Goal: Information Seeking & Learning: Learn about a topic

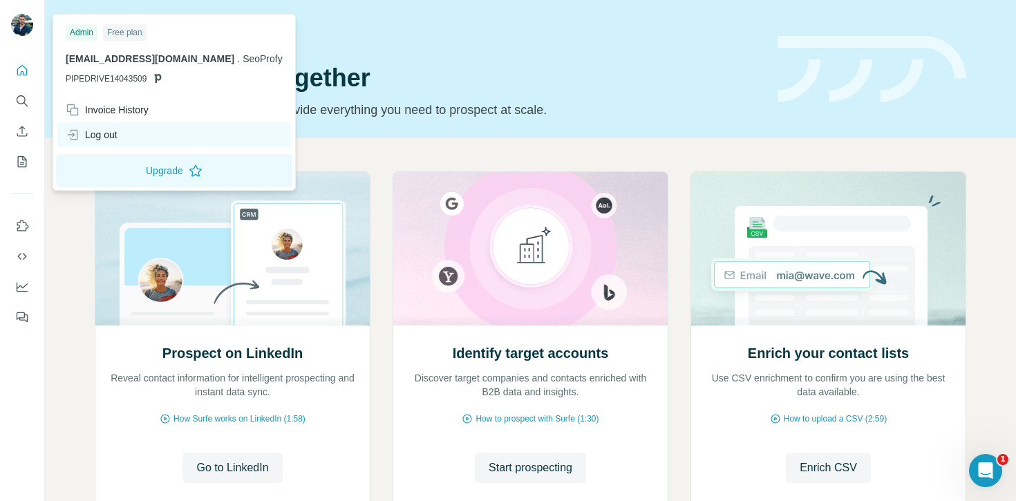
click at [117, 135] on div "Log out" at bounding box center [92, 135] width 52 height 14
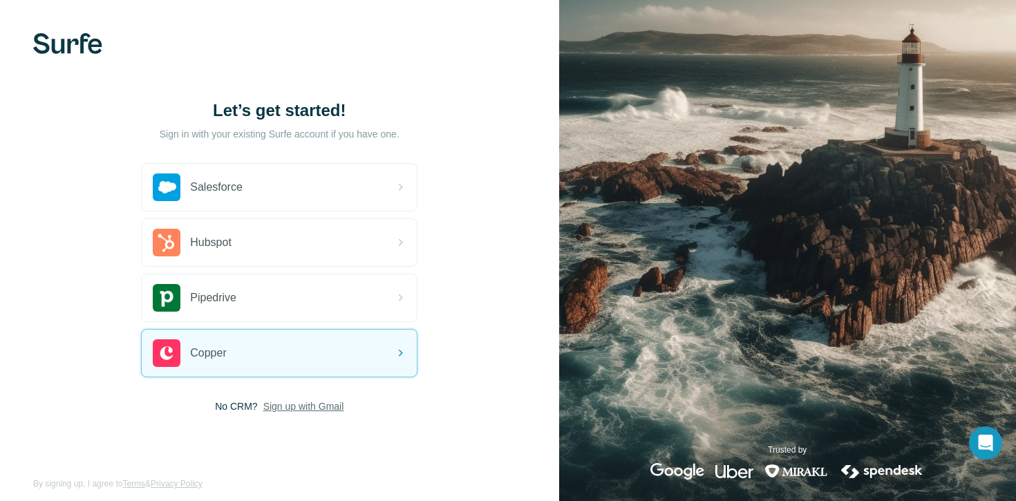
click at [316, 408] on span "Sign up with Gmail" at bounding box center [303, 406] width 81 height 14
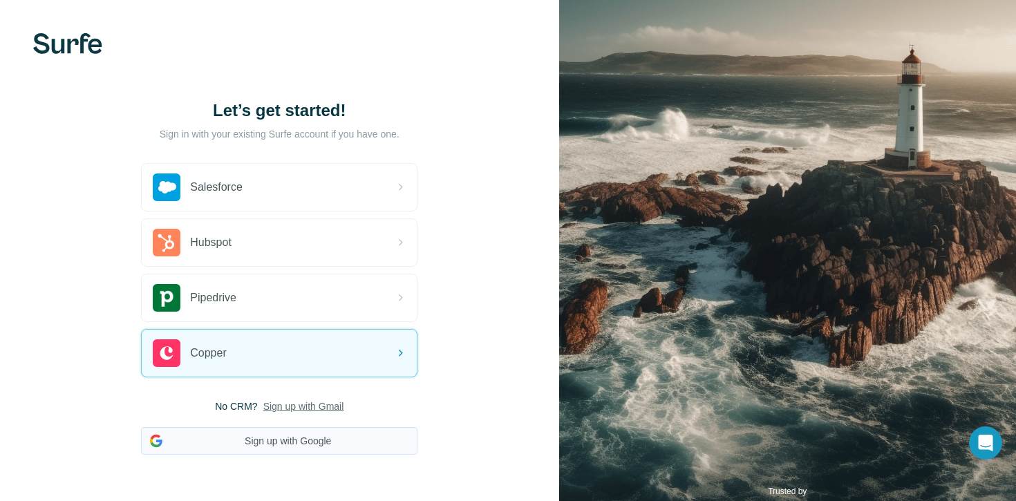
click at [335, 439] on button "Sign up with Google" at bounding box center [279, 441] width 276 height 28
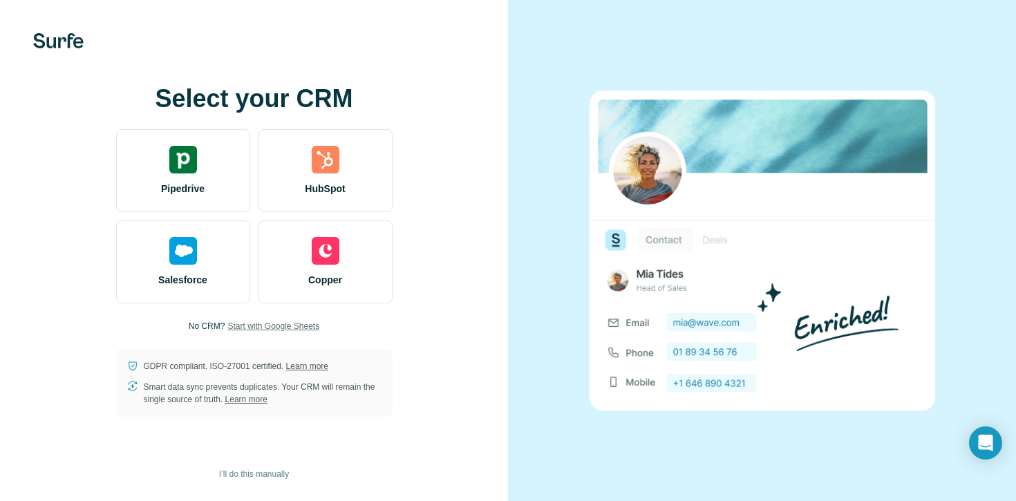
click at [287, 326] on span "Start with Google Sheets" at bounding box center [273, 326] width 92 height 12
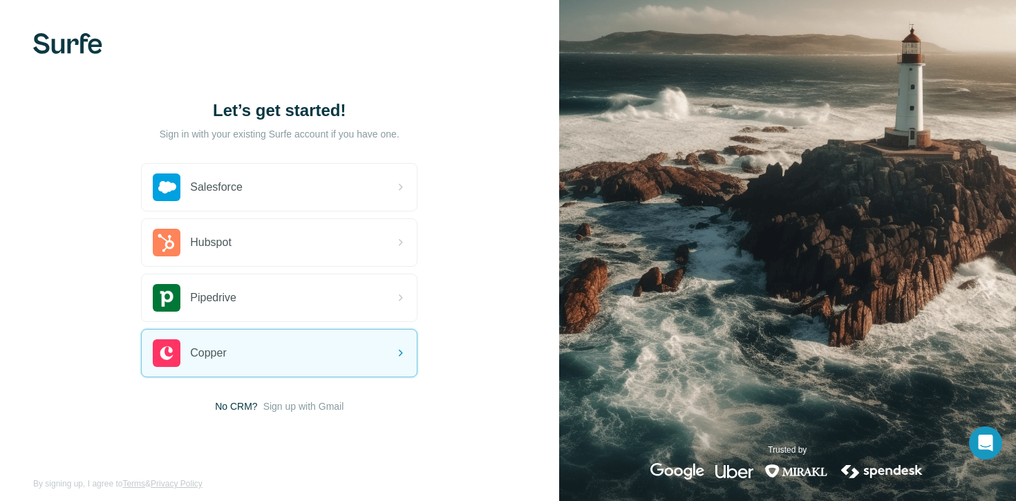
click at [322, 406] on span "Sign up with Gmail" at bounding box center [303, 406] width 81 height 14
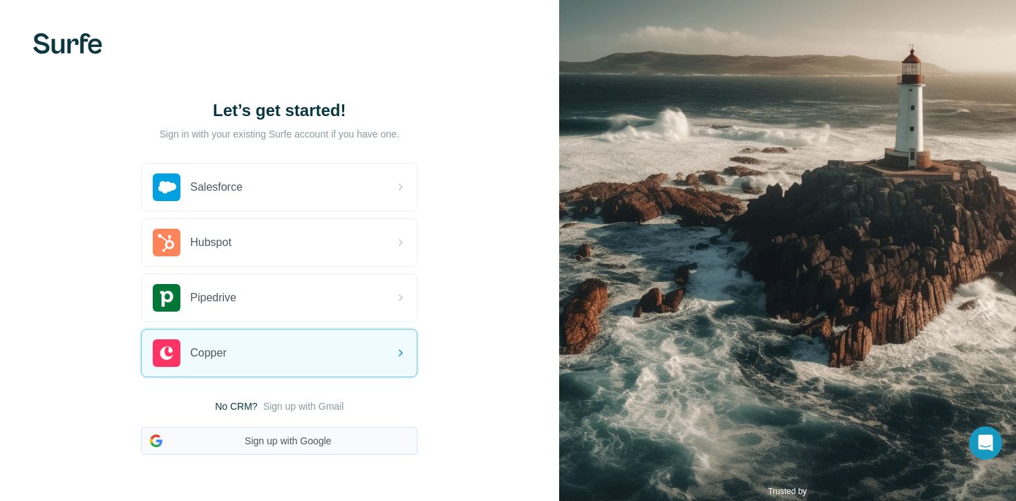
click at [326, 437] on button "Sign up with Google" at bounding box center [279, 441] width 276 height 28
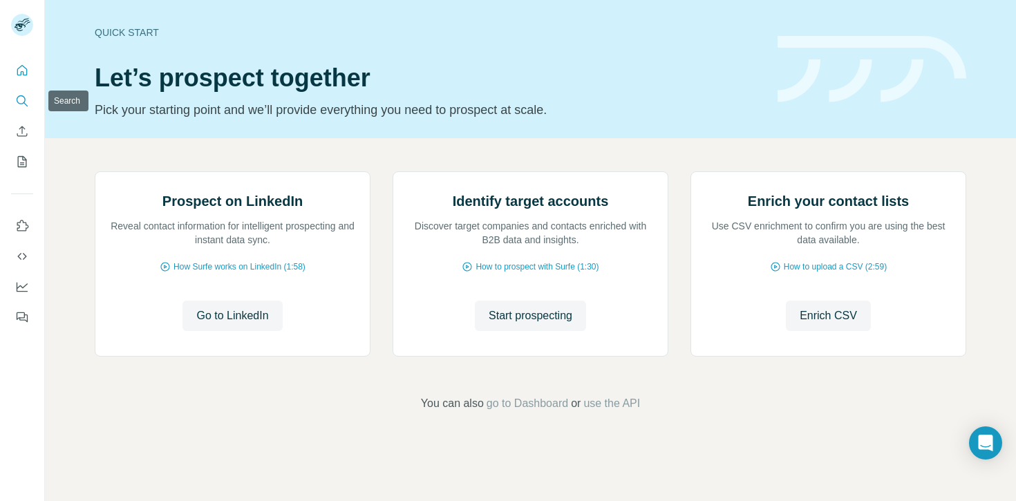
click at [19, 95] on icon "Search" at bounding box center [22, 101] width 14 height 14
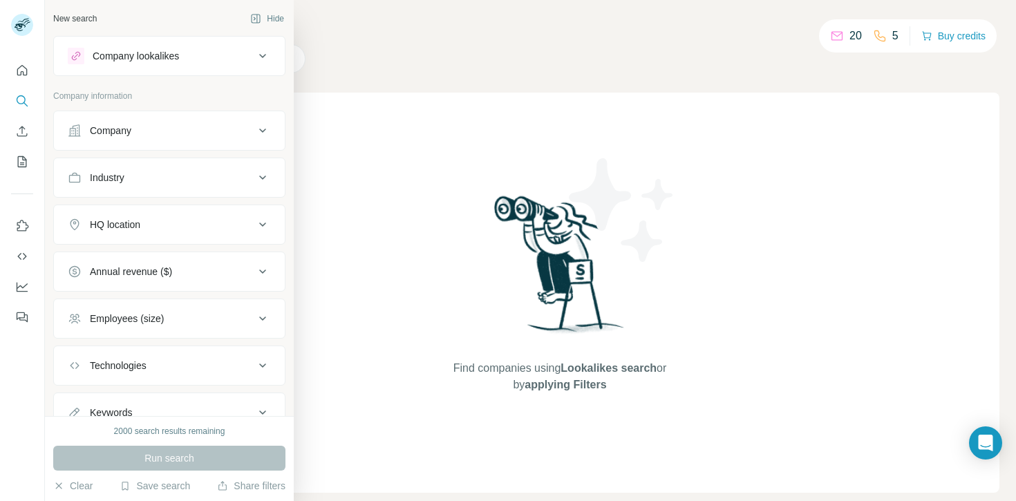
click at [222, 133] on div "Company" at bounding box center [161, 131] width 187 height 14
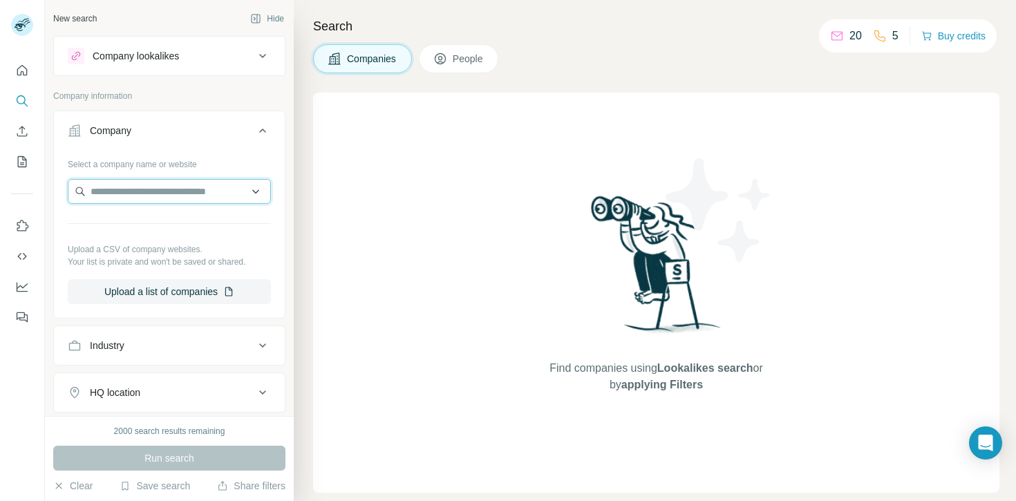
click at [210, 194] on input "text" at bounding box center [169, 191] width 203 height 25
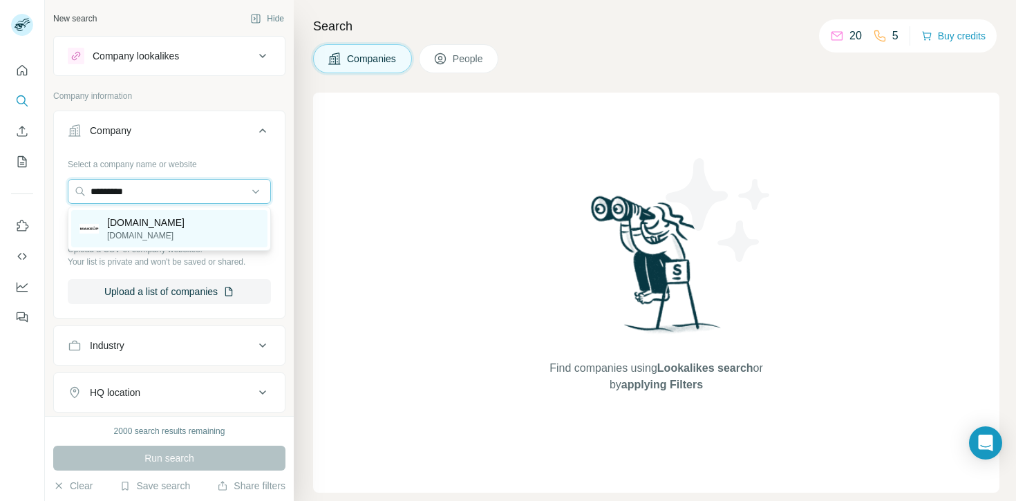
type input "*********"
click at [196, 222] on div "[DOMAIN_NAME] [DOMAIN_NAME]" at bounding box center [169, 228] width 196 height 37
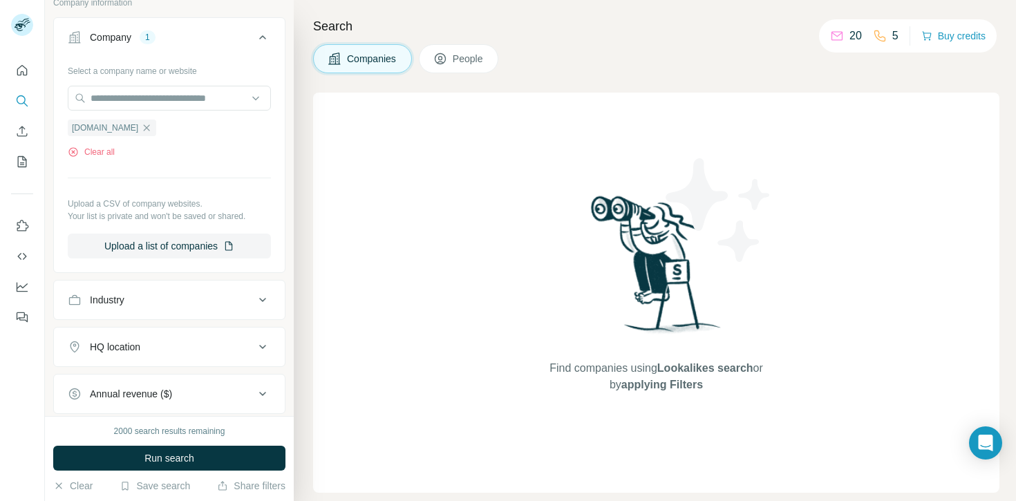
scroll to position [101, 0]
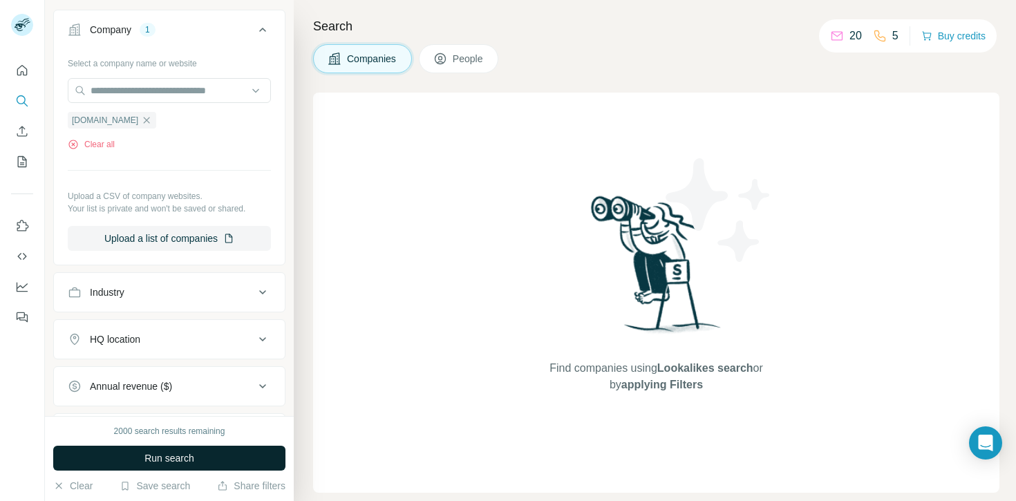
click at [210, 466] on button "Run search" at bounding box center [169, 458] width 232 height 25
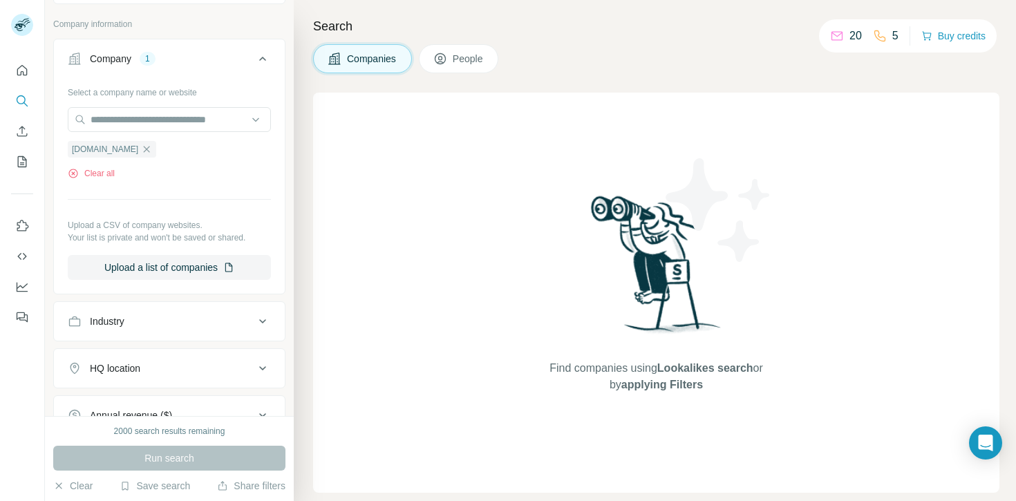
scroll to position [59, 0]
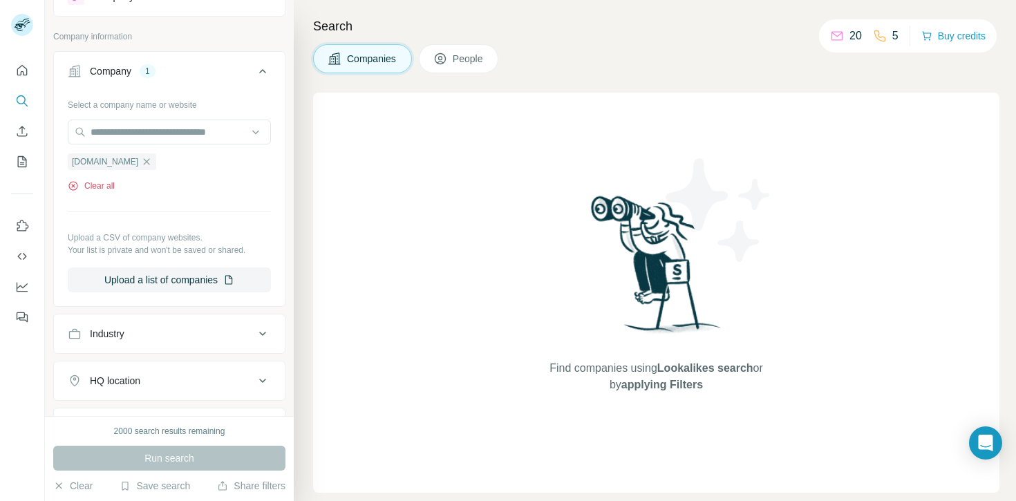
click at [73, 187] on icon "button" at bounding box center [72, 185] width 3 height 3
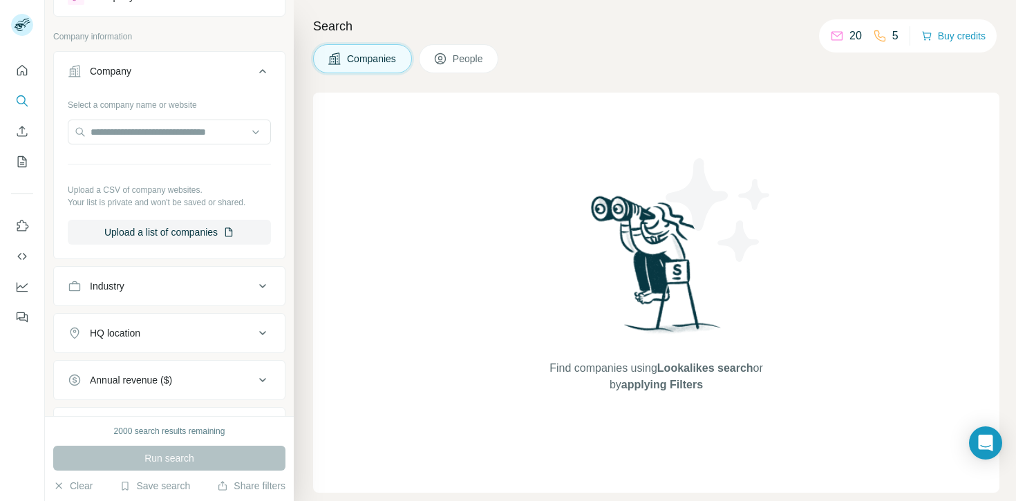
click at [265, 66] on icon at bounding box center [262, 71] width 17 height 17
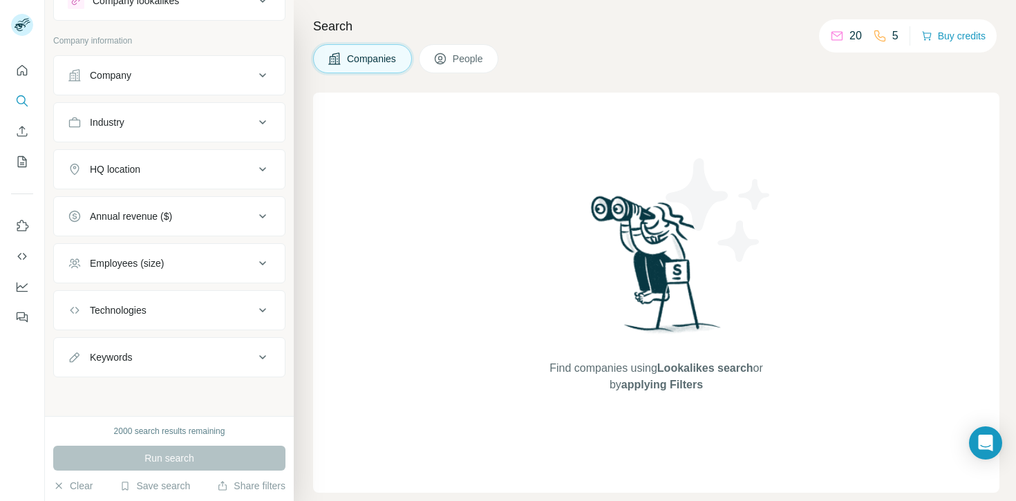
scroll to position [55, 0]
click at [213, 128] on div "Industry" at bounding box center [161, 122] width 187 height 14
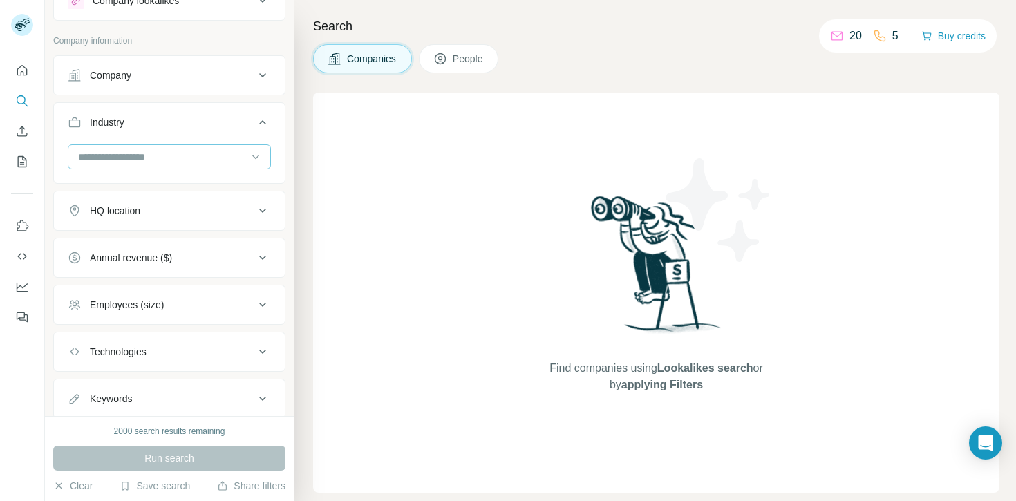
click at [202, 160] on input at bounding box center [162, 156] width 171 height 15
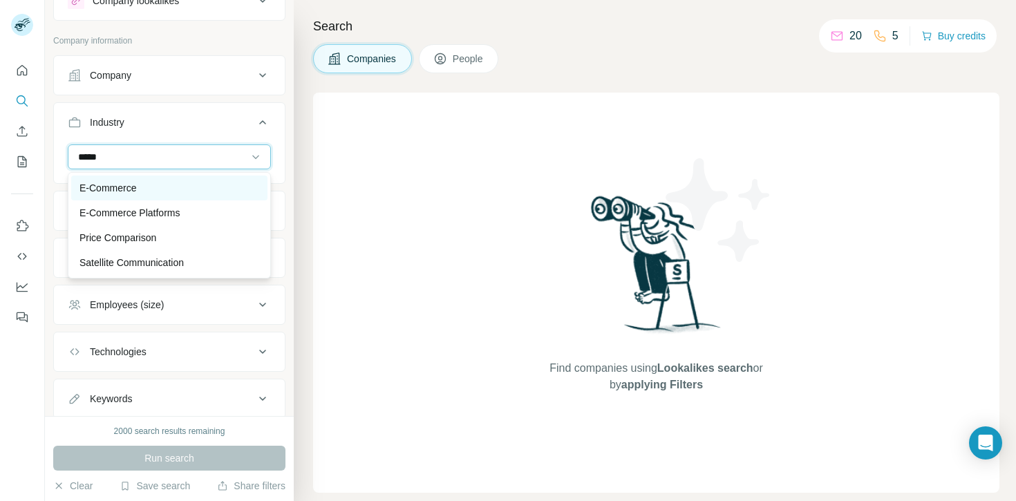
type input "*****"
click at [195, 186] on div "E-Commerce" at bounding box center [169, 188] width 180 height 14
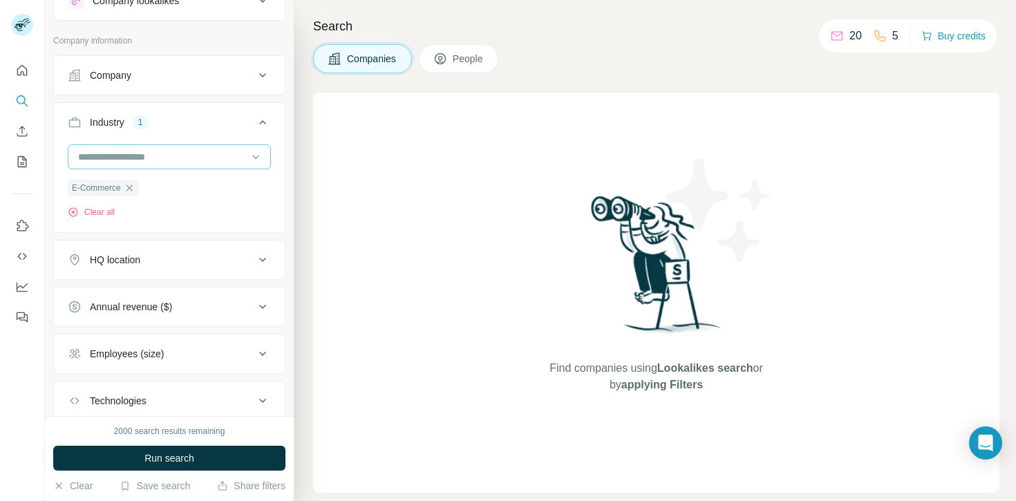
click at [178, 157] on input at bounding box center [162, 156] width 171 height 15
click at [82, 150] on input at bounding box center [162, 156] width 171 height 15
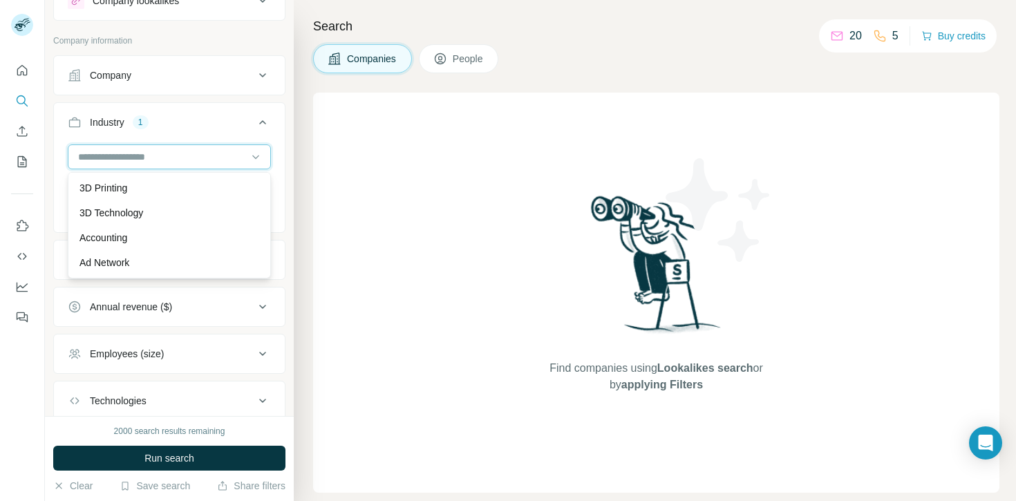
click at [82, 150] on input at bounding box center [162, 156] width 171 height 15
click at [82, 149] on div at bounding box center [162, 156] width 171 height 23
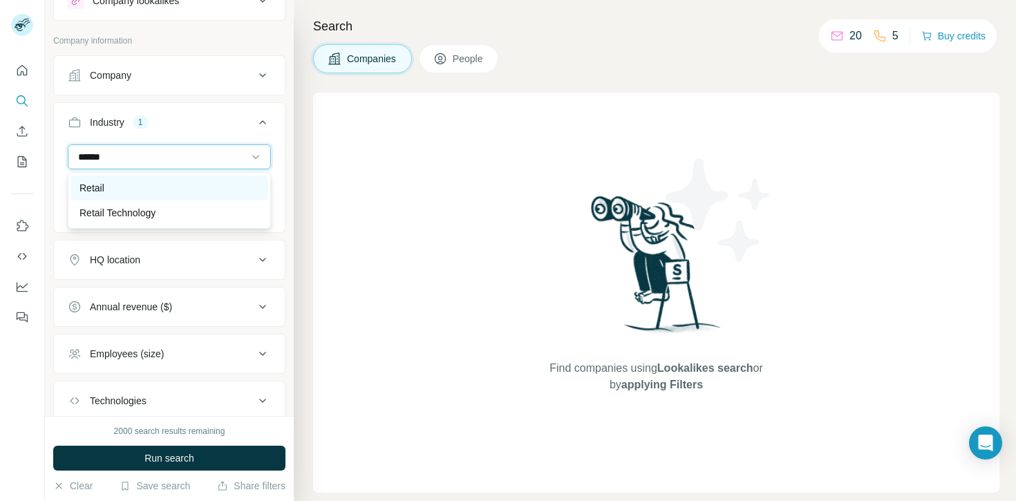
type input "******"
click at [121, 191] on div "Retail" at bounding box center [169, 188] width 180 height 14
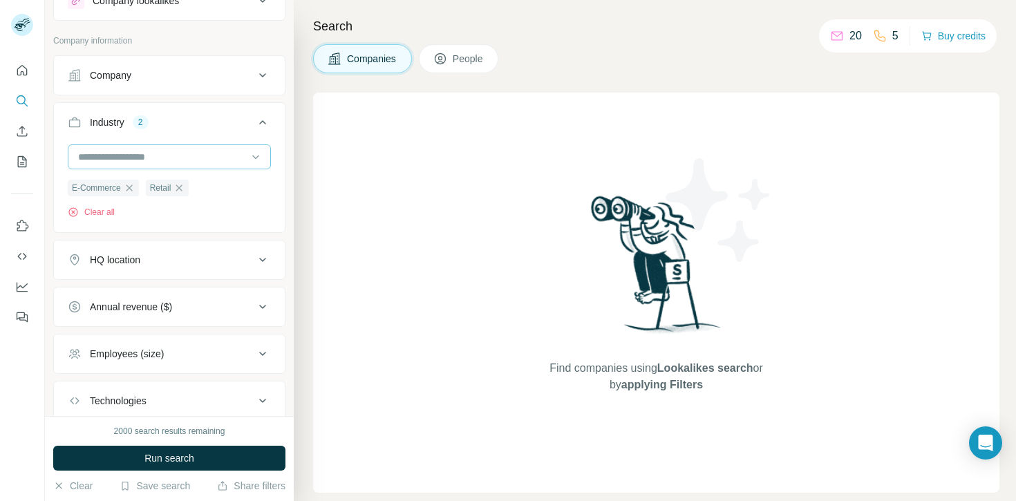
click at [161, 158] on input at bounding box center [162, 156] width 171 height 15
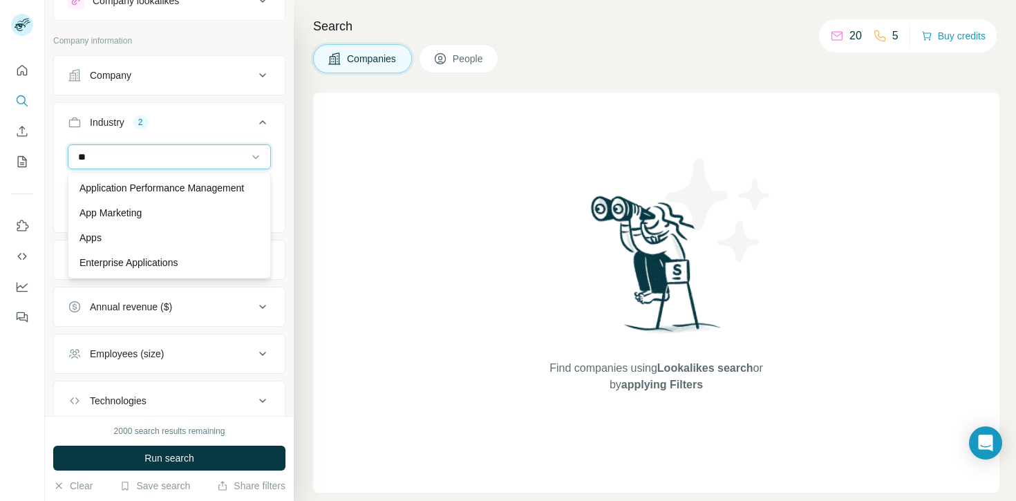
type input "*"
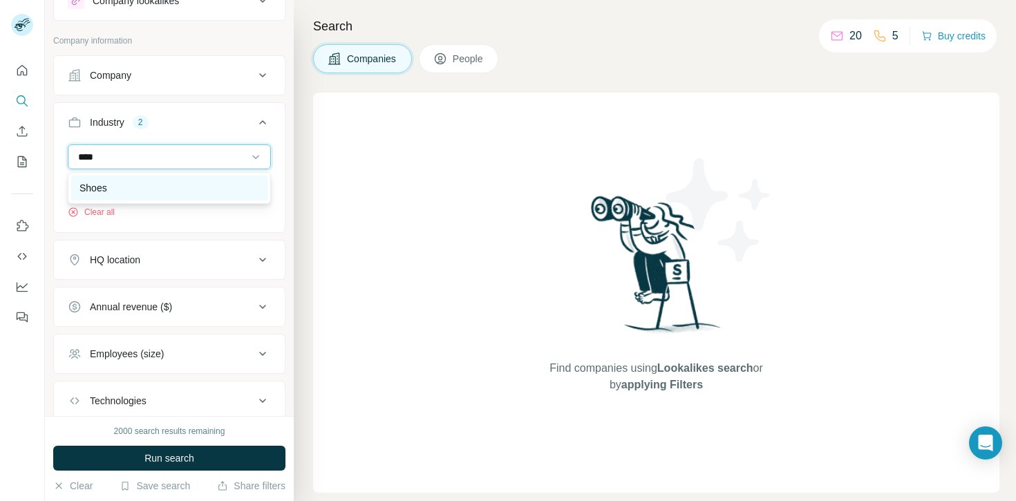
type input "****"
click at [152, 193] on div "Shoes" at bounding box center [169, 188] width 180 height 14
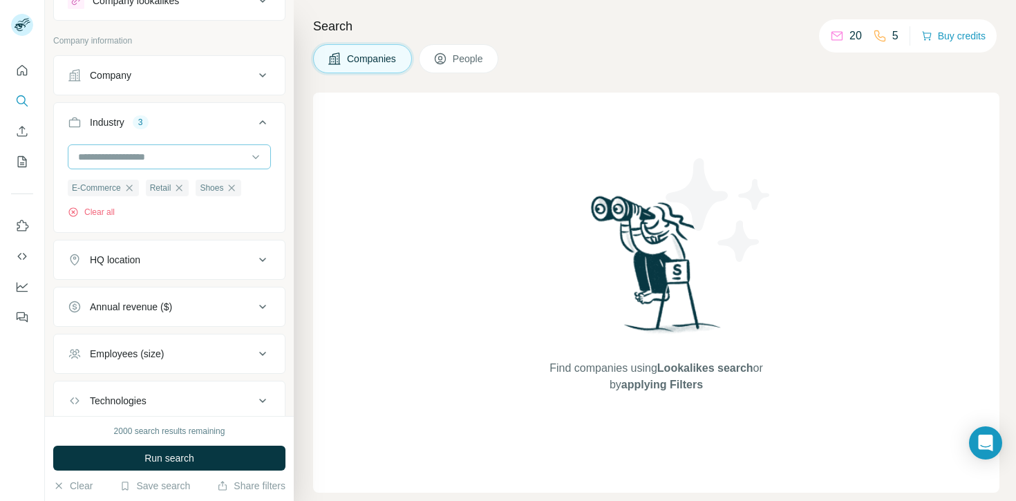
click at [169, 154] on input at bounding box center [162, 156] width 171 height 15
click at [146, 154] on input at bounding box center [162, 156] width 171 height 15
click at [145, 154] on input at bounding box center [162, 156] width 171 height 15
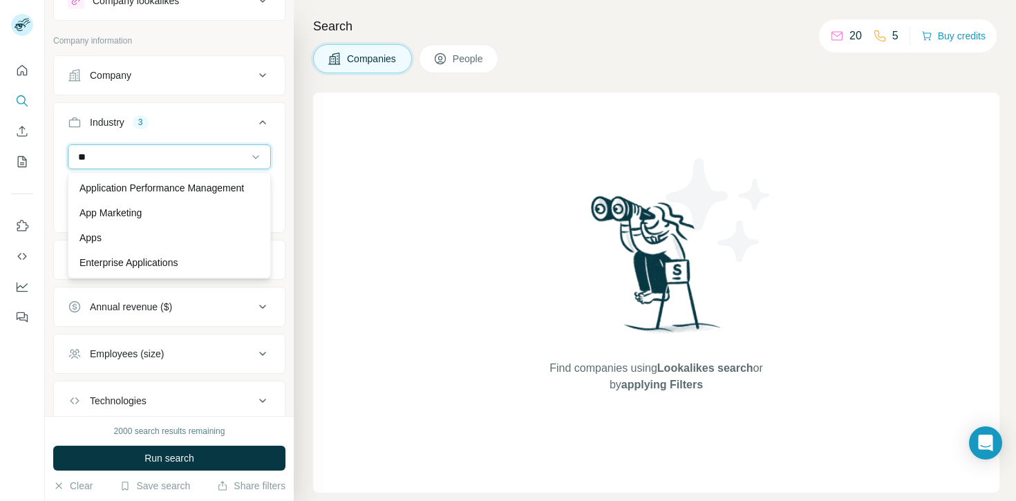
type input "*"
click at [254, 155] on icon at bounding box center [256, 157] width 14 height 14
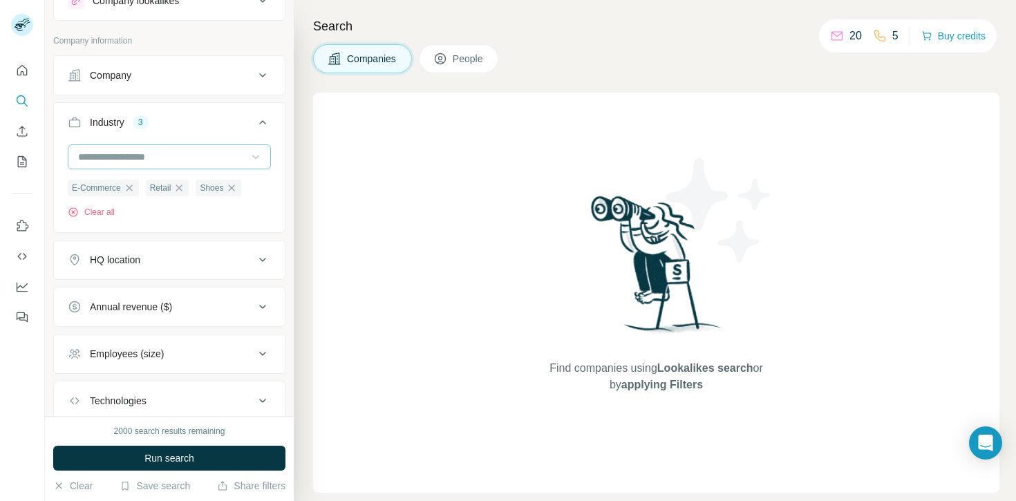
click at [191, 307] on div "Annual revenue ($)" at bounding box center [161, 307] width 187 height 14
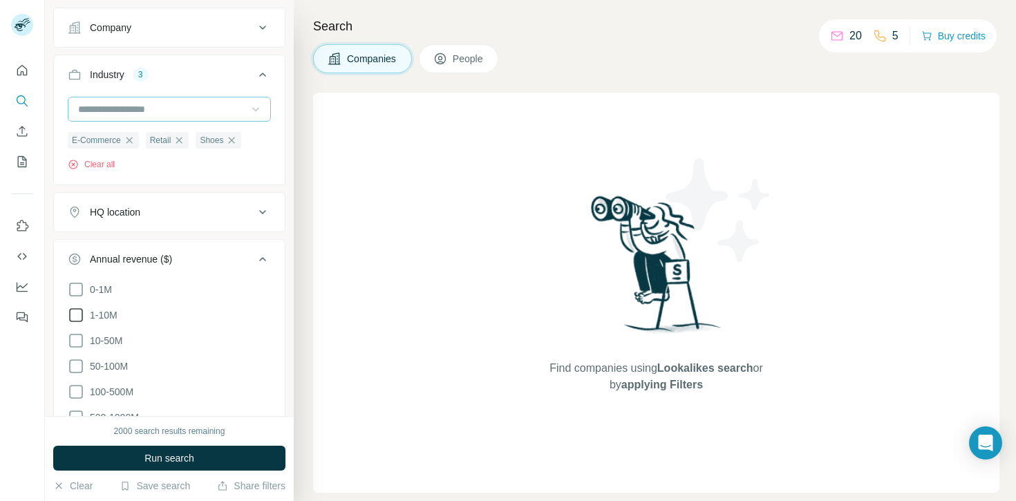
click at [78, 320] on icon at bounding box center [76, 315] width 17 height 17
click at [77, 338] on icon at bounding box center [76, 340] width 17 height 17
click at [252, 260] on div "Annual revenue ($) 2" at bounding box center [161, 259] width 187 height 14
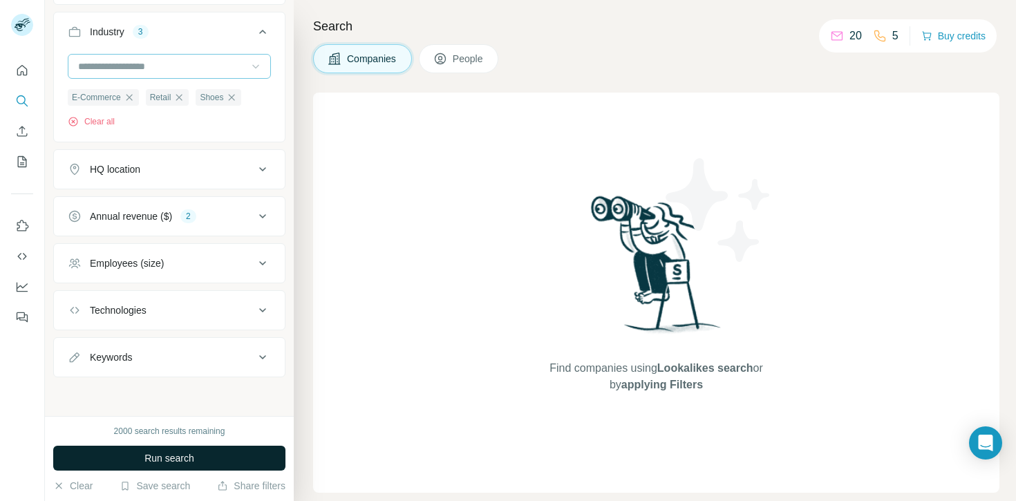
click at [202, 461] on button "Run search" at bounding box center [169, 458] width 232 height 25
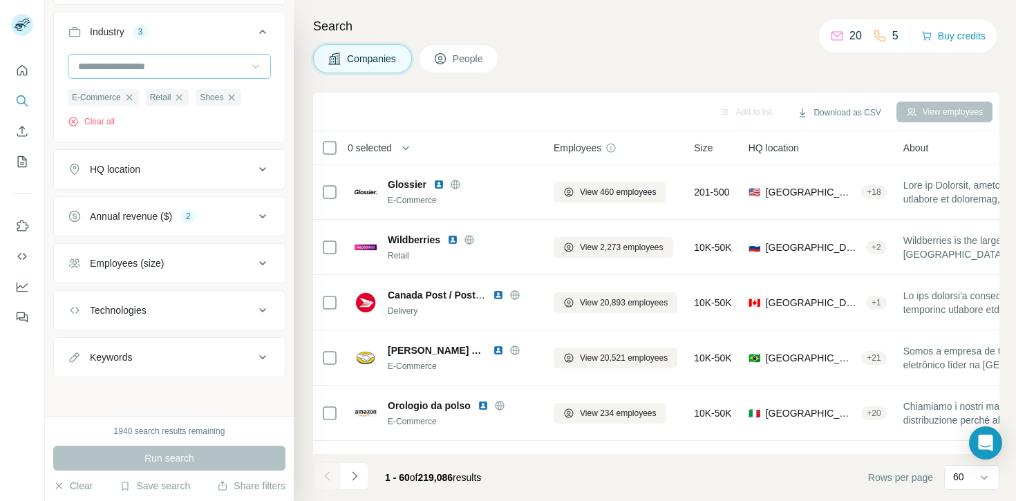
click at [207, 167] on div "HQ location" at bounding box center [161, 169] width 187 height 14
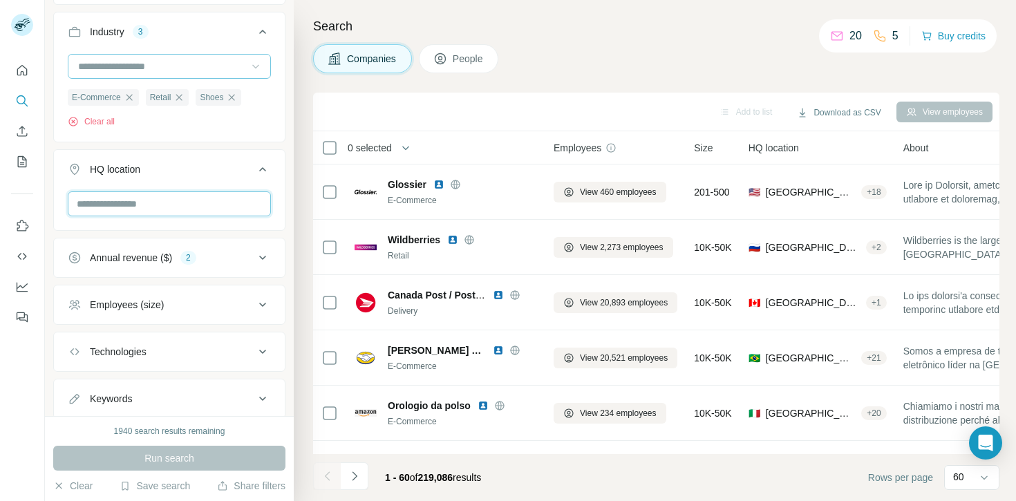
click at [160, 198] on input "text" at bounding box center [169, 203] width 203 height 25
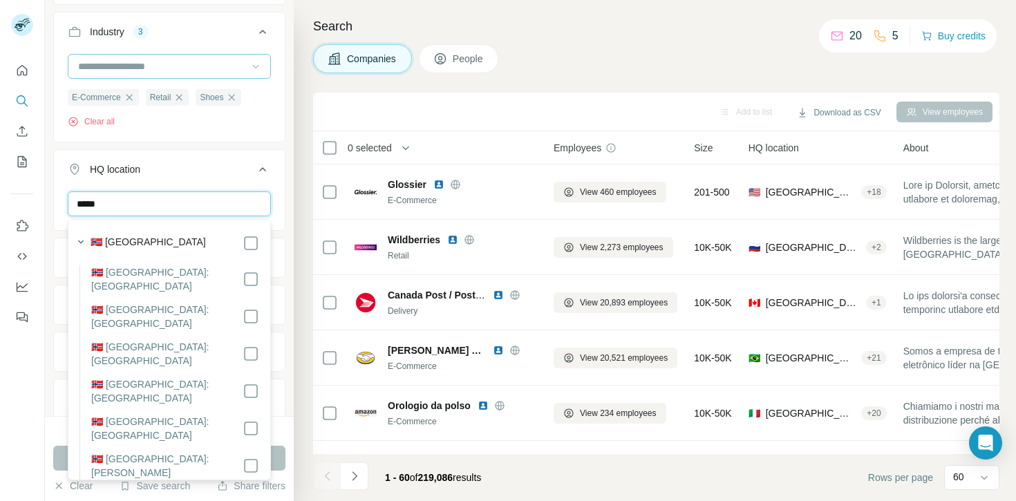
type input "*****"
click at [156, 208] on input "*****" at bounding box center [169, 203] width 203 height 25
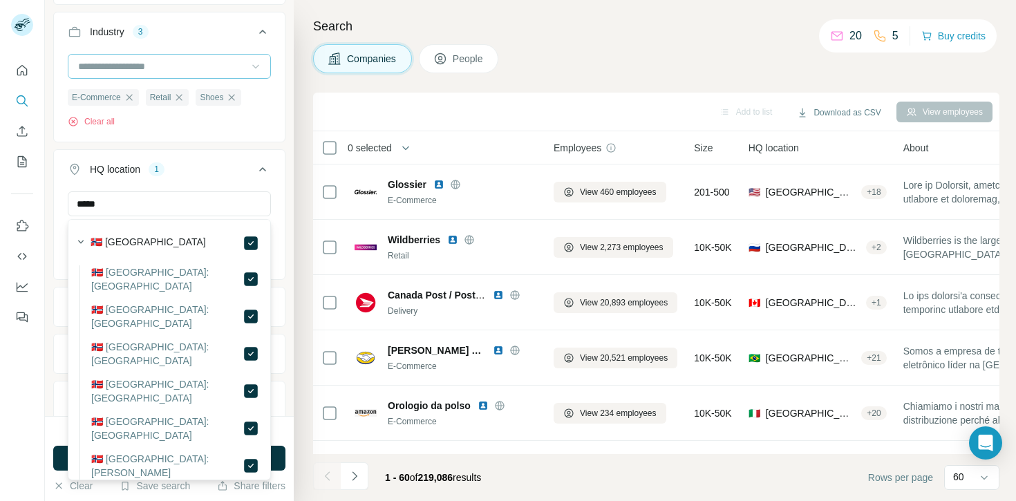
click at [200, 175] on button "HQ location 1" at bounding box center [169, 172] width 231 height 39
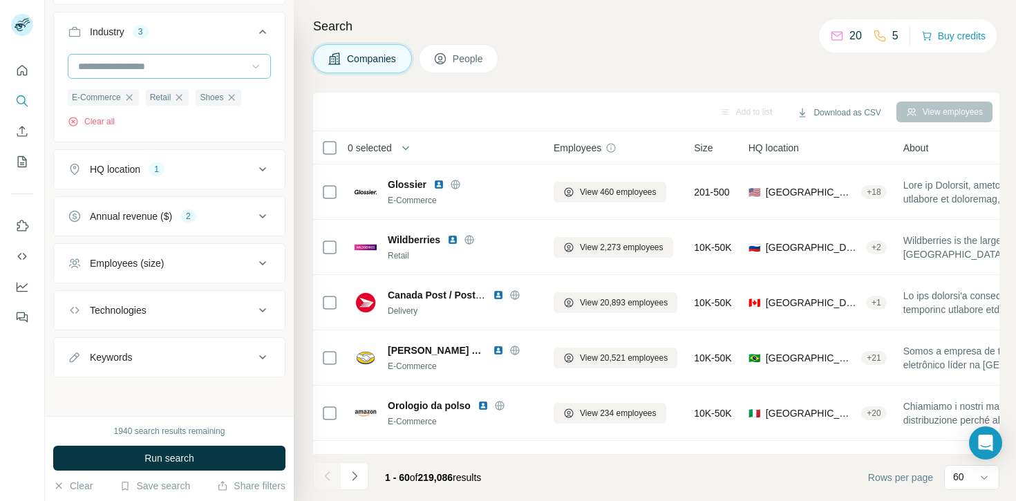
click at [178, 168] on div "HQ location 1" at bounding box center [161, 169] width 187 height 14
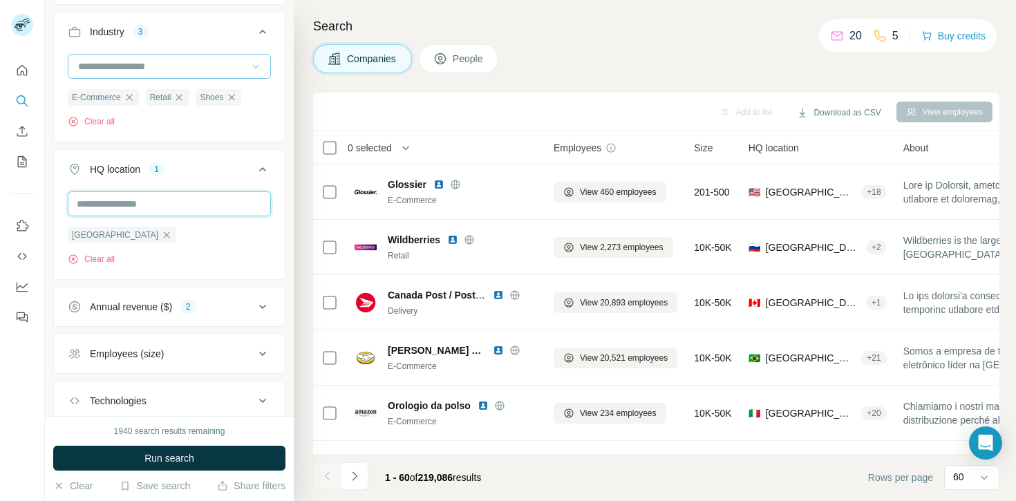
click at [117, 205] on input "text" at bounding box center [169, 203] width 203 height 25
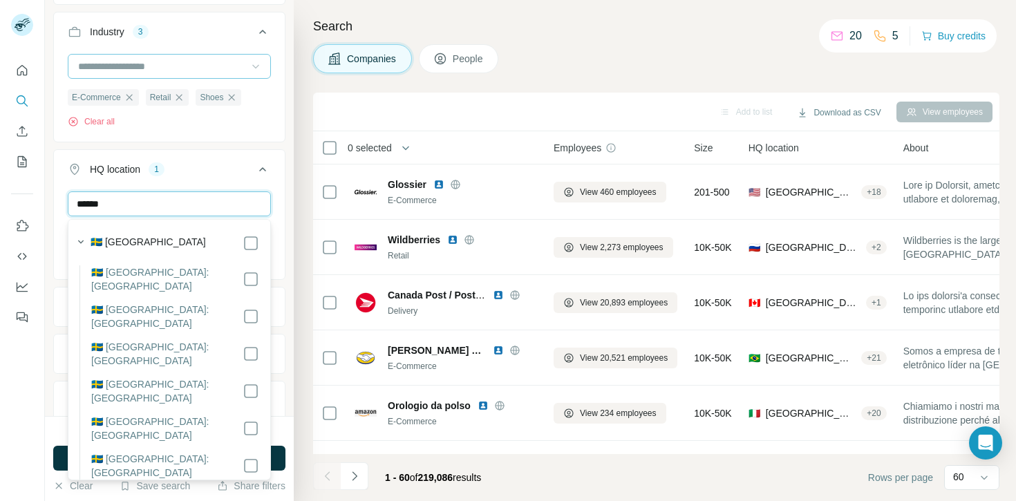
type input "******"
click at [197, 245] on div "🇸🇪 [GEOGRAPHIC_DATA]" at bounding box center [175, 243] width 169 height 17
click at [271, 206] on div "****** [GEOGRAPHIC_DATA] [GEOGRAPHIC_DATA] Clear all" at bounding box center [169, 245] width 231 height 109
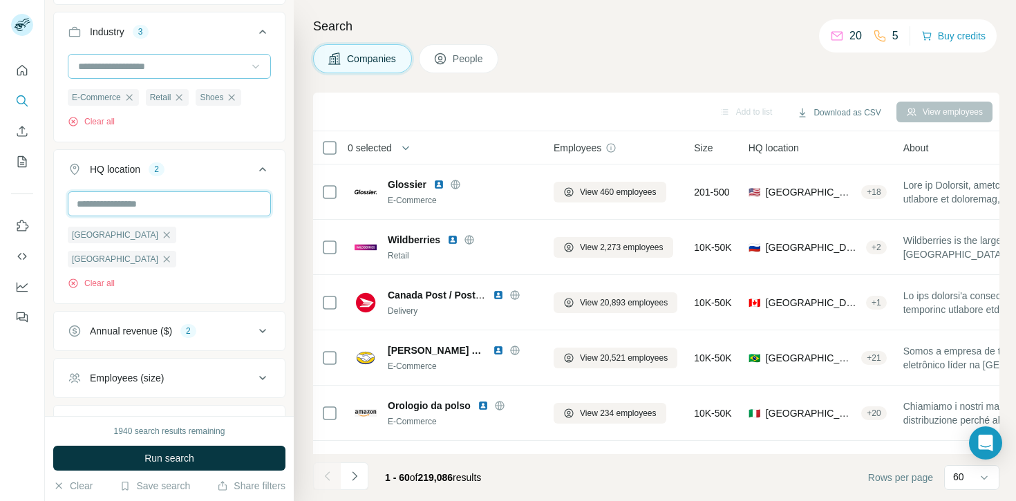
click at [223, 207] on input "text" at bounding box center [169, 203] width 203 height 25
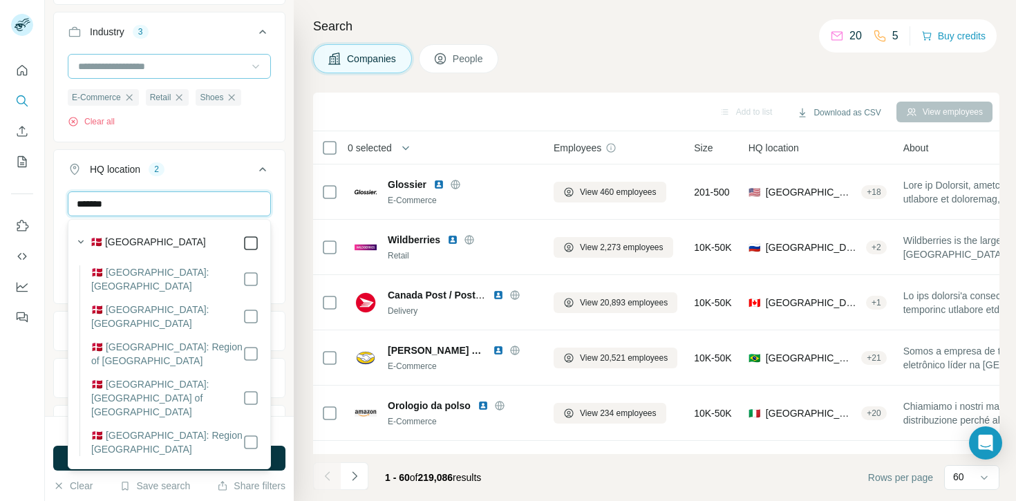
type input "*******"
click at [273, 205] on div "******* [GEOGRAPHIC_DATA] [GEOGRAPHIC_DATA] [GEOGRAPHIC_DATA] Clear all" at bounding box center [169, 257] width 231 height 133
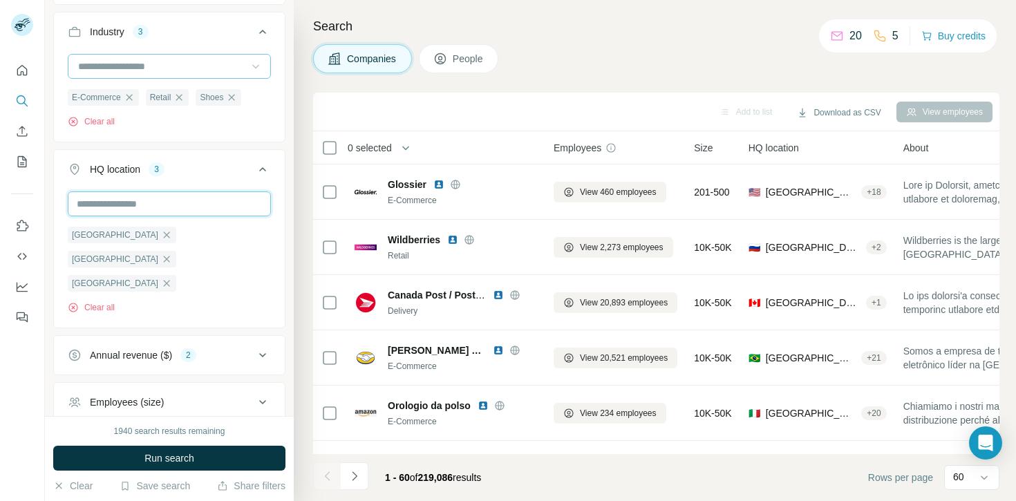
click at [209, 204] on input "text" at bounding box center [169, 203] width 203 height 25
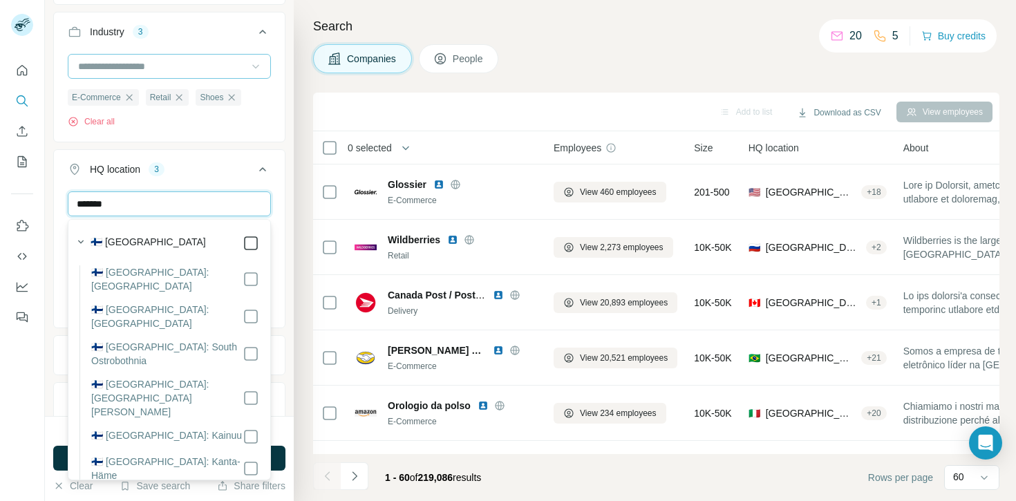
type input "*******"
click at [274, 203] on div "******* [GEOGRAPHIC_DATA] [GEOGRAPHIC_DATA] [GEOGRAPHIC_DATA] [GEOGRAPHIC_DATA]…" at bounding box center [169, 270] width 231 height 158
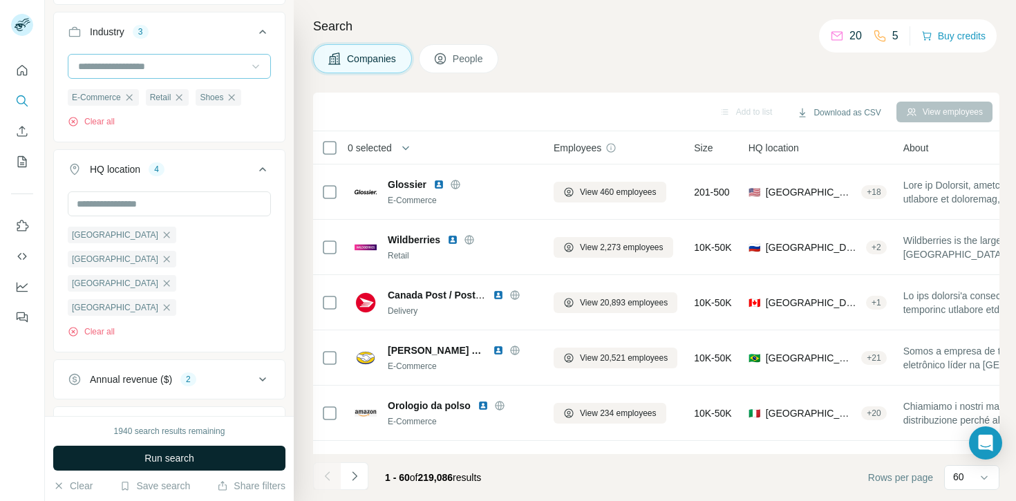
click at [196, 457] on button "Run search" at bounding box center [169, 458] width 232 height 25
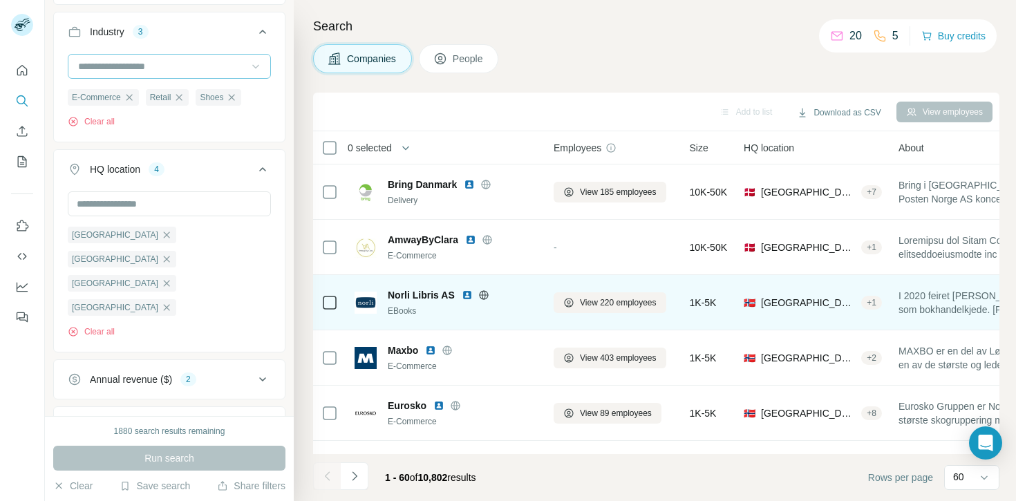
click at [482, 292] on icon at bounding box center [483, 295] width 11 height 11
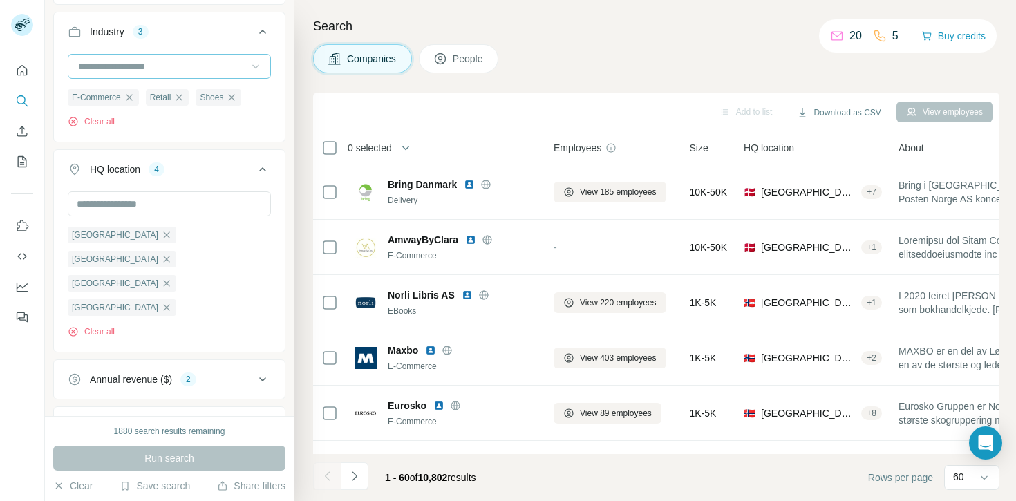
click at [239, 410] on button "Employees (size)" at bounding box center [169, 426] width 231 height 33
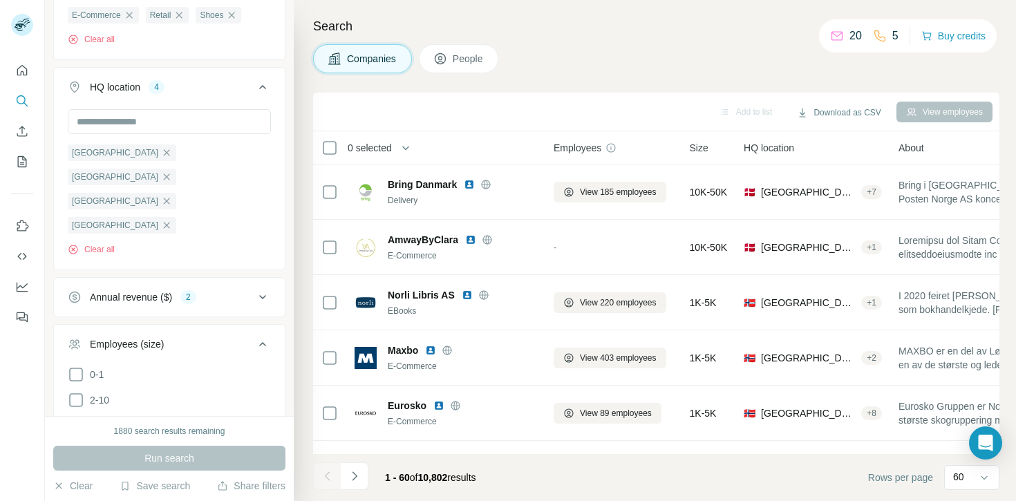
scroll to position [240, 0]
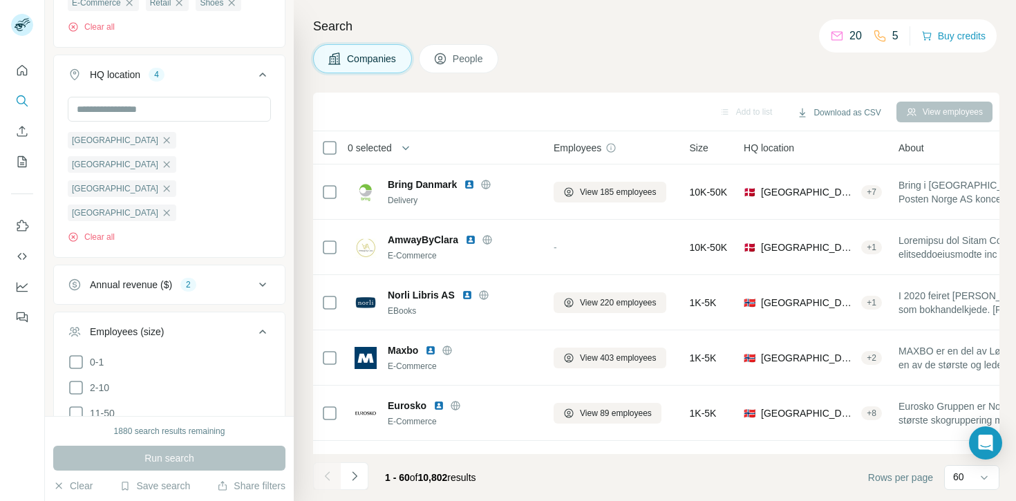
click at [77, 430] on icon at bounding box center [76, 438] width 17 height 17
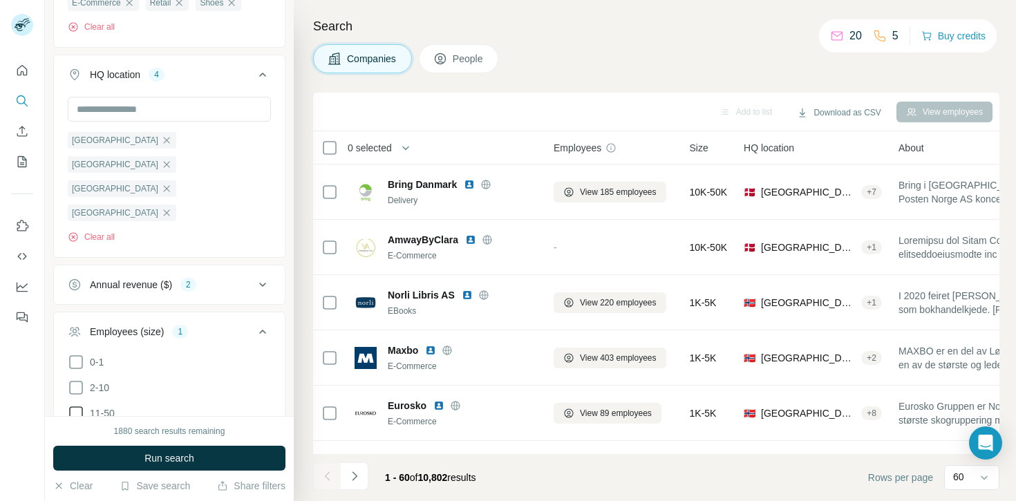
click at [77, 405] on icon at bounding box center [76, 413] width 17 height 17
click at [155, 453] on span "Run search" at bounding box center [169, 458] width 50 height 14
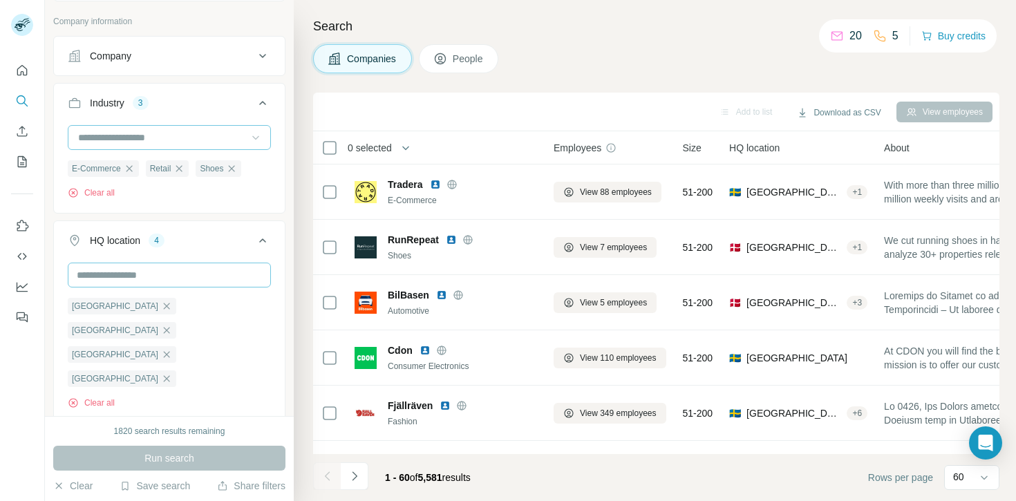
scroll to position [73, 0]
click at [153, 144] on input at bounding box center [162, 138] width 171 height 15
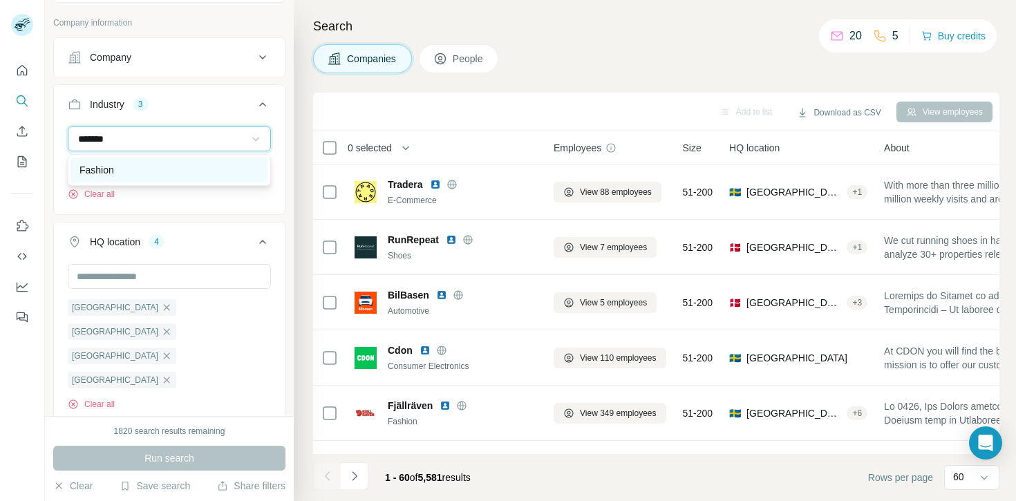
type input "*******"
click at [153, 158] on div "Fashion" at bounding box center [169, 170] width 196 height 25
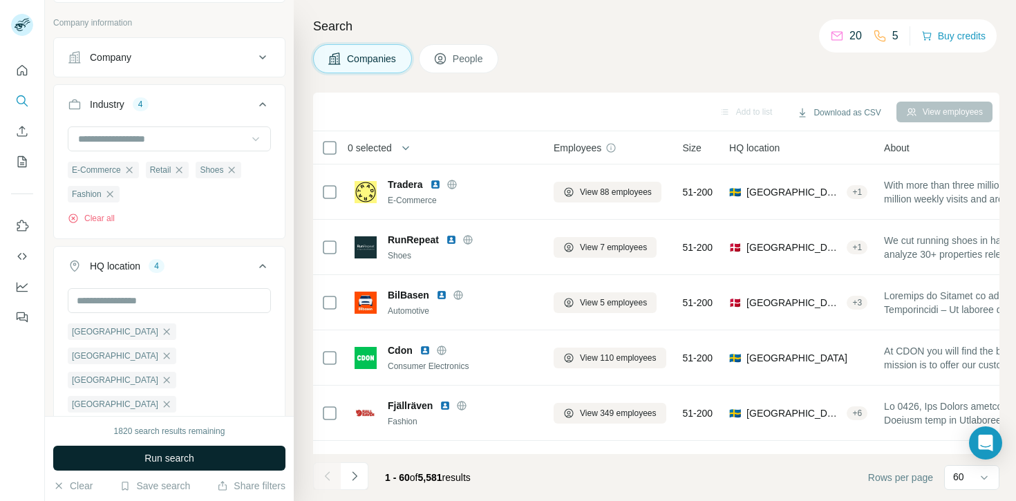
click at [181, 462] on span "Run search" at bounding box center [169, 458] width 50 height 14
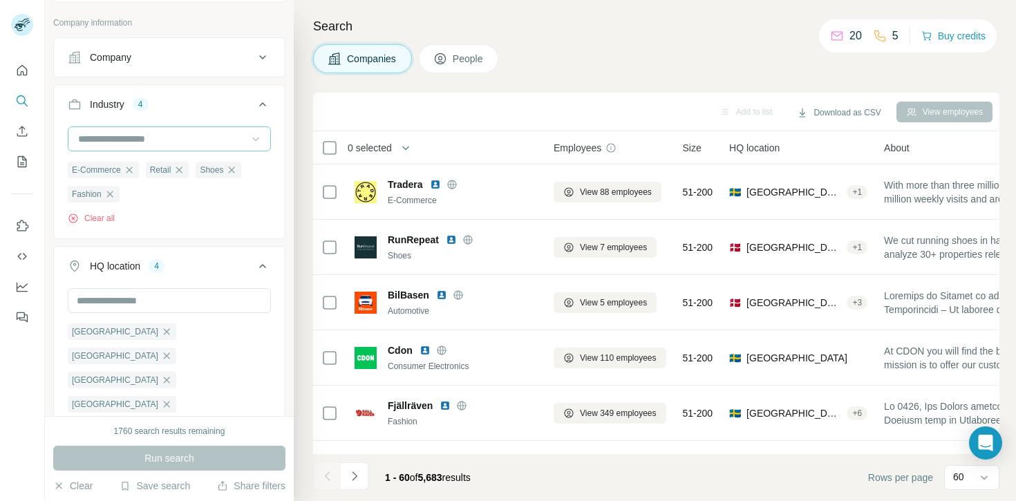
click at [182, 132] on input at bounding box center [162, 138] width 171 height 15
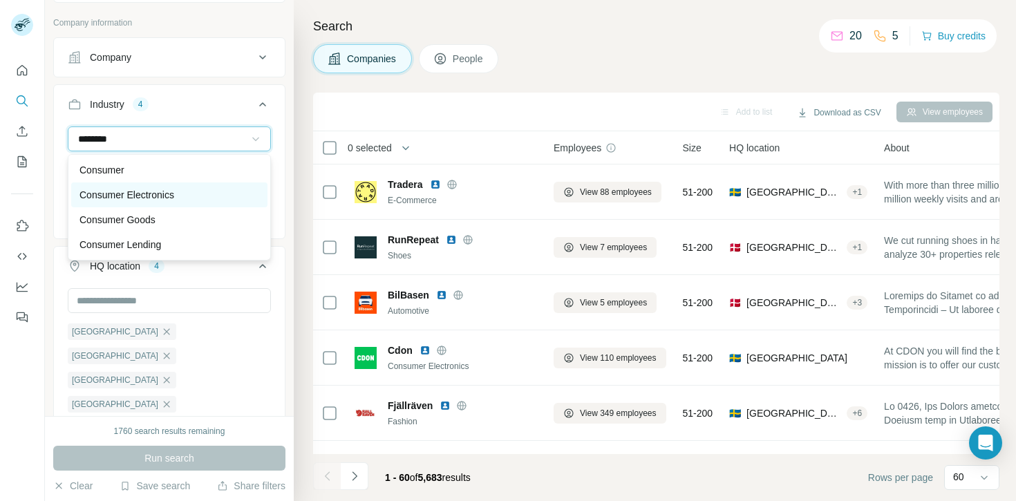
type input "********"
click at [187, 192] on div "Consumer Electronics" at bounding box center [169, 195] width 180 height 14
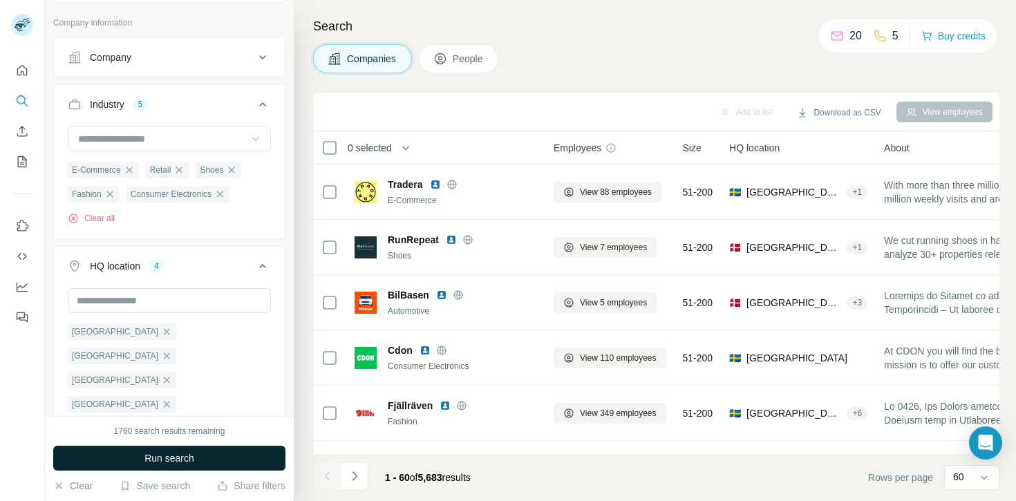
click at [217, 455] on button "Run search" at bounding box center [169, 458] width 232 height 25
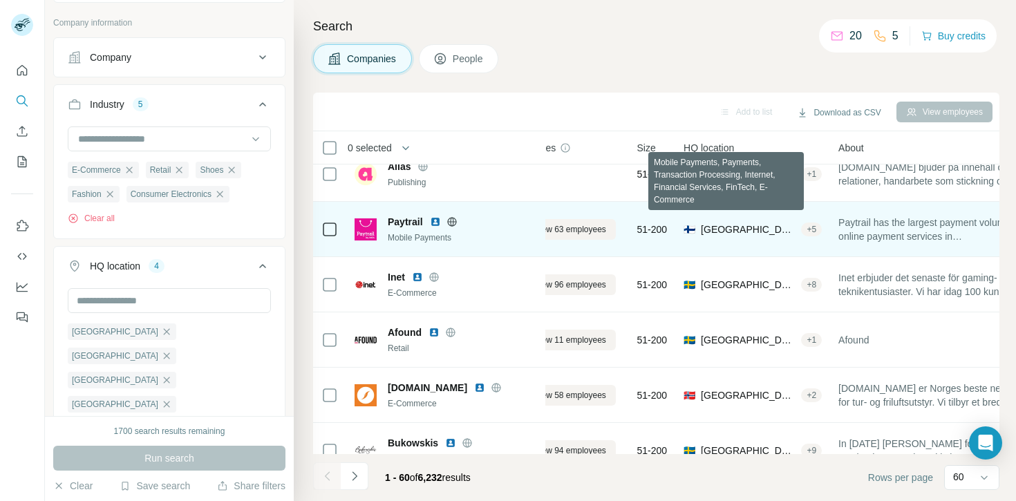
scroll to position [350, 0]
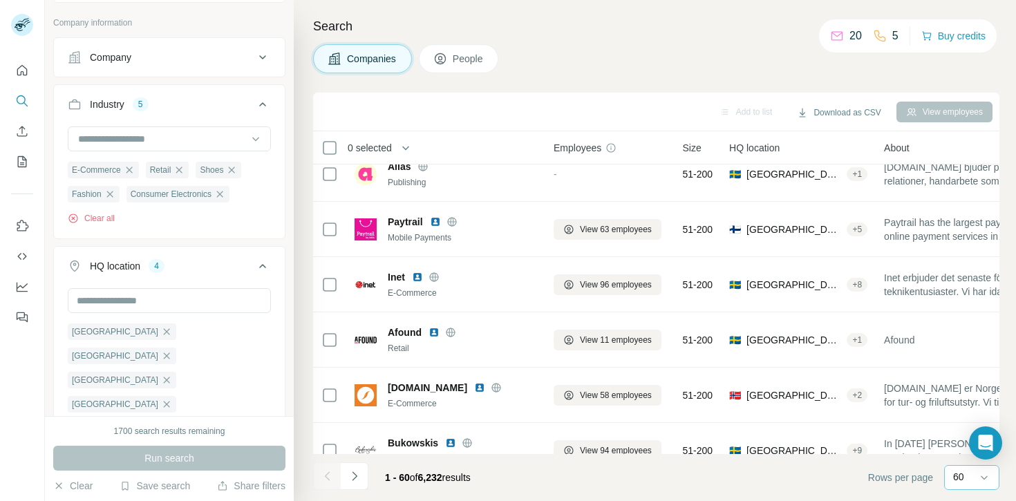
click at [956, 486] on div "60" at bounding box center [970, 477] width 35 height 23
click at [650, 51] on div "Companies People" at bounding box center [656, 58] width 686 height 29
